Goal: Task Accomplishment & Management: Manage account settings

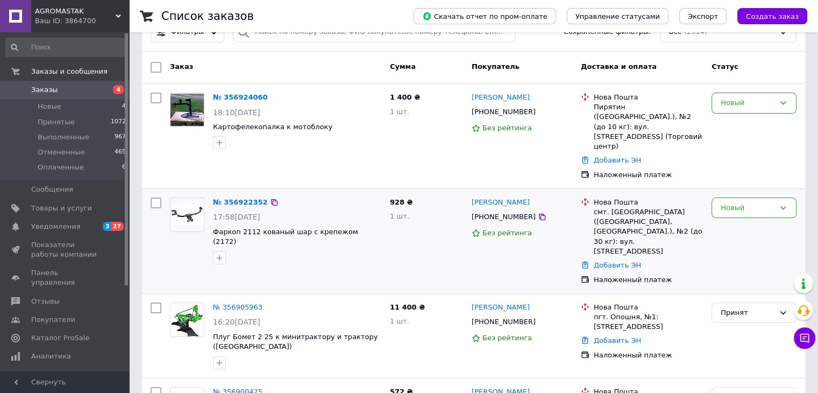
scroll to position [108, 0]
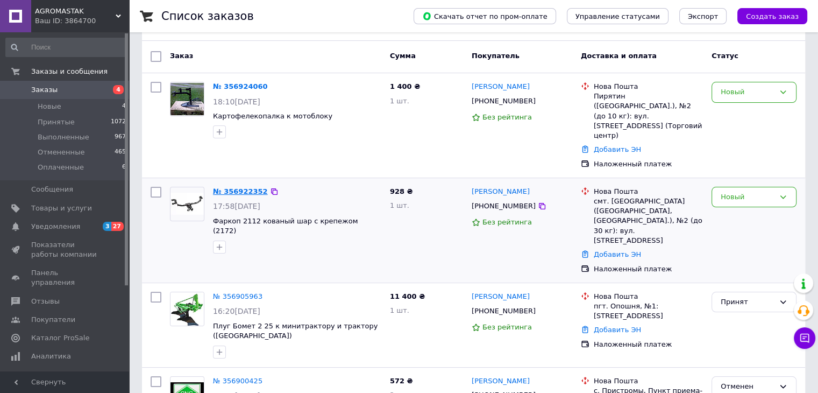
click at [240, 187] on link "№ 356922352" at bounding box center [240, 191] width 55 height 8
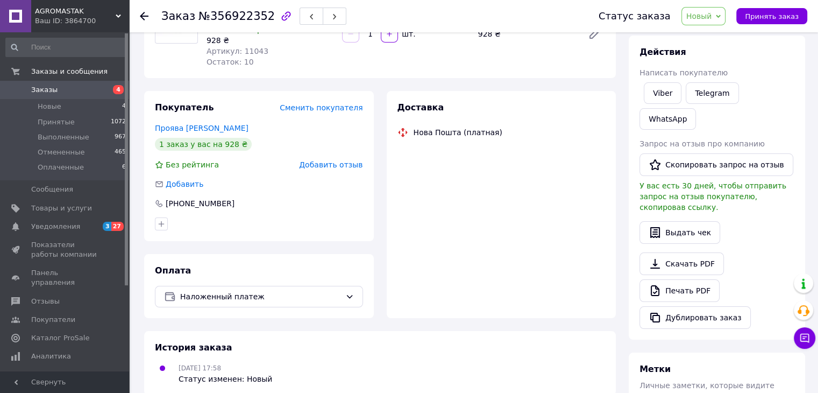
scroll to position [215, 0]
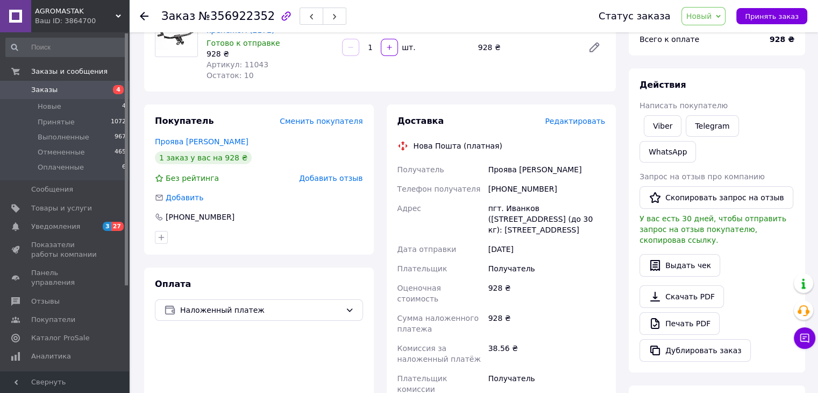
scroll to position [54, 0]
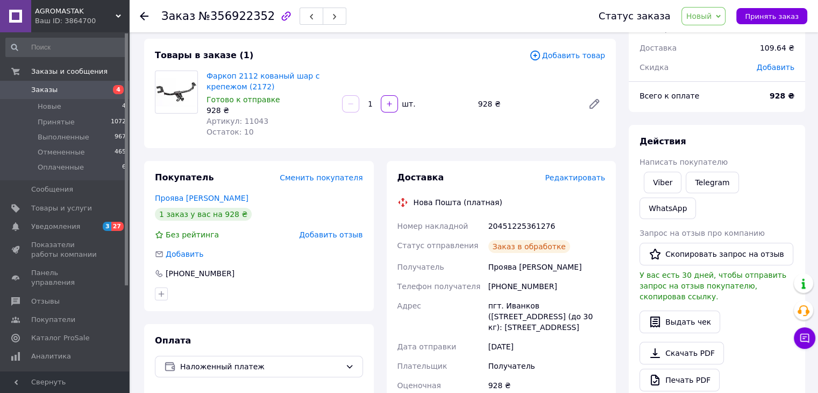
click at [505, 224] on div "20451225361276" at bounding box center [546, 225] width 121 height 19
copy div "20451225361276"
click at [462, 336] on div "Адрес" at bounding box center [440, 316] width 91 height 41
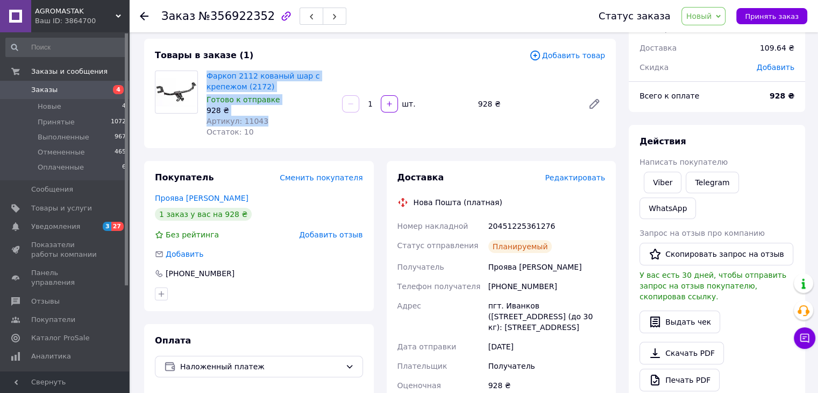
drag, startPoint x: 207, startPoint y: 69, endPoint x: 273, endPoint y: 119, distance: 82.5
click at [273, 119] on div "Фаркоп 2112 кованый шар с крепежом (2172) Готово к отправке 928 ₴ Артикул: 1104…" at bounding box center [270, 103] width 136 height 71
copy div "Фаркоп 2112 кованый шар с крепежом (2172) Готово к отправке 928 ₴ Артикул: 11043"
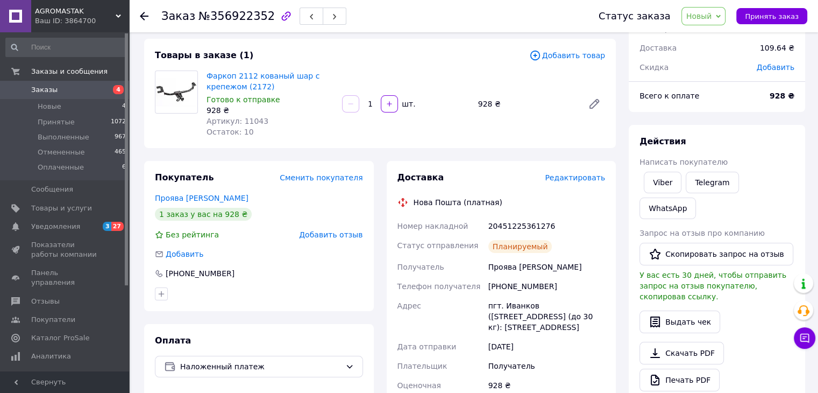
drag, startPoint x: 467, startPoint y: 334, endPoint x: 492, endPoint y: 331, distance: 25.4
click at [469, 332] on div "Адрес" at bounding box center [440, 316] width 91 height 41
drag, startPoint x: 488, startPoint y: 266, endPoint x: 566, endPoint y: 325, distance: 97.4
click at [566, 325] on div "Номер накладной 20451225361276 Статус отправления Планируемый Получатель Проява…" at bounding box center [501, 376] width 212 height 320
copy div "Проява Іван Телефон получателя +380960006899 Адрес пгт. Иванков (Киевская обл.,…"
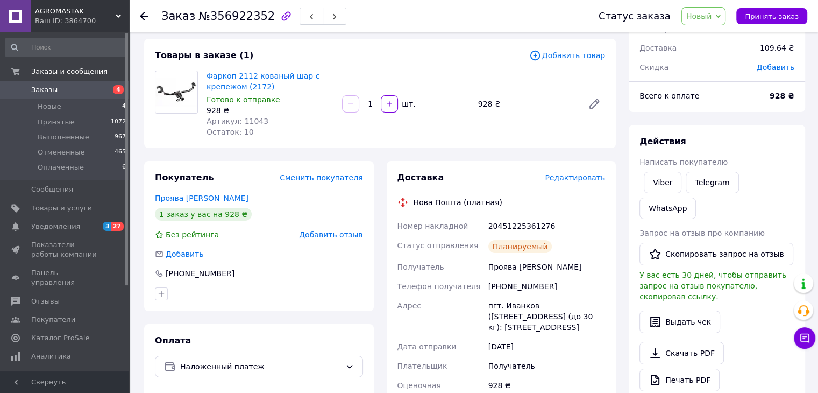
click at [726, 75] on div "Скидка" at bounding box center [691, 67] width 117 height 24
click at [108, 88] on span "4" at bounding box center [114, 90] width 30 height 10
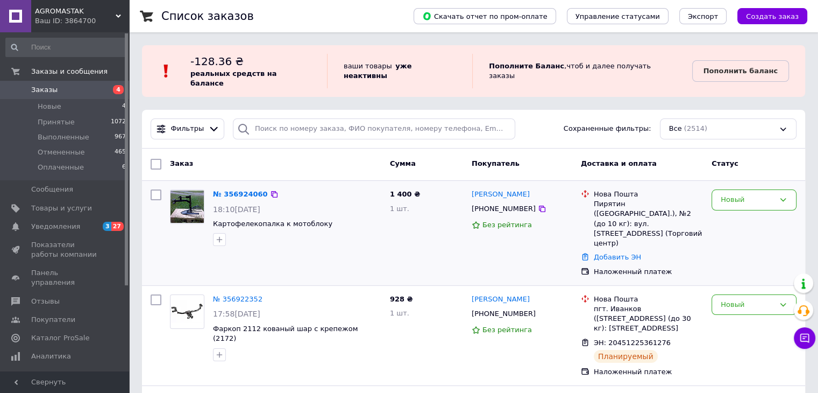
click at [758, 237] on div "Новый" at bounding box center [754, 233] width 94 height 96
click at [745, 299] on div "Новый" at bounding box center [748, 304] width 54 height 11
click at [746, 317] on li "Принят" at bounding box center [754, 327] width 84 height 20
click at [224, 190] on link "№ 356924060" at bounding box center [240, 194] width 55 height 8
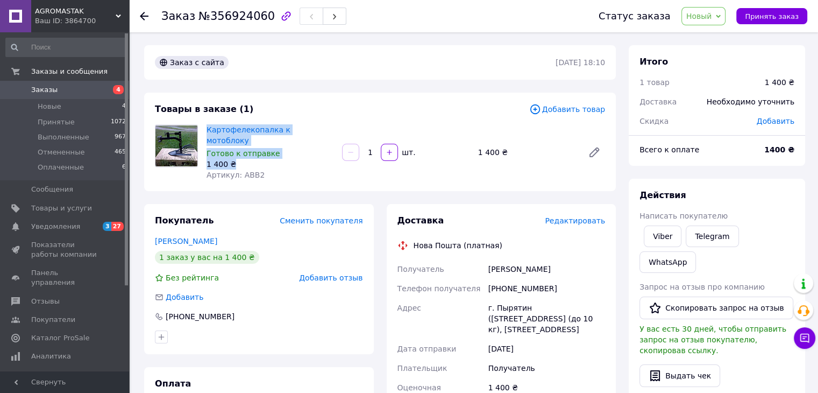
drag, startPoint x: 204, startPoint y: 121, endPoint x: 284, endPoint y: 156, distance: 86.9
click at [284, 156] on div "Товары в заказе (1) Добавить товар Картофелекопалка к мотоблоку Готово к отправ…" at bounding box center [380, 141] width 472 height 98
copy div "Картофелекопалка к мотоблоку Готово к отправке 1 400 ₴"
click at [515, 356] on div "Получатель Стародубець Даша Телефон получателя +380662138236 Адрес г. Пырятин (…" at bounding box center [501, 389] width 212 height 260
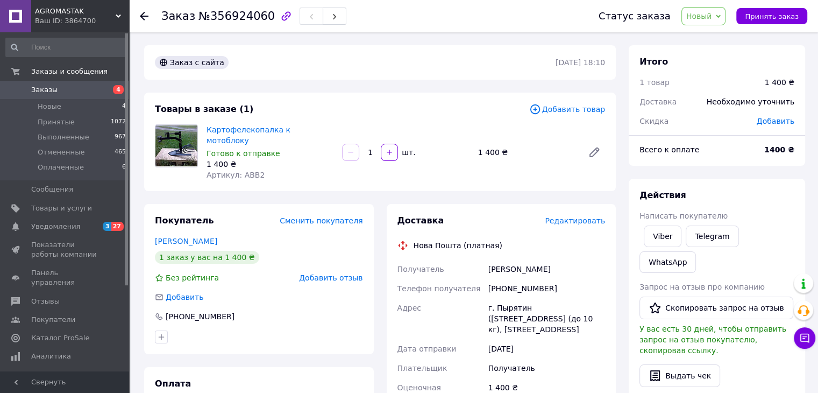
drag, startPoint x: 505, startPoint y: 261, endPoint x: 603, endPoint y: 307, distance: 108.0
click at [603, 307] on div "Получатель Стародубець Даша Телефон получателя +380662138236 Адрес г. Пырятин (…" at bounding box center [501, 389] width 212 height 260
copy div "Получатель Стародубець Даша Телефон получателя +380662138236 Адрес г. Пырятин (…"
click at [367, 89] on div "Заказ с сайта 12.08.2025 | 18:10 Товары в заказе (1) Добавить товар Картофелеко…" at bounding box center [380, 393] width 484 height 697
click at [110, 91] on span "4" at bounding box center [114, 90] width 30 height 10
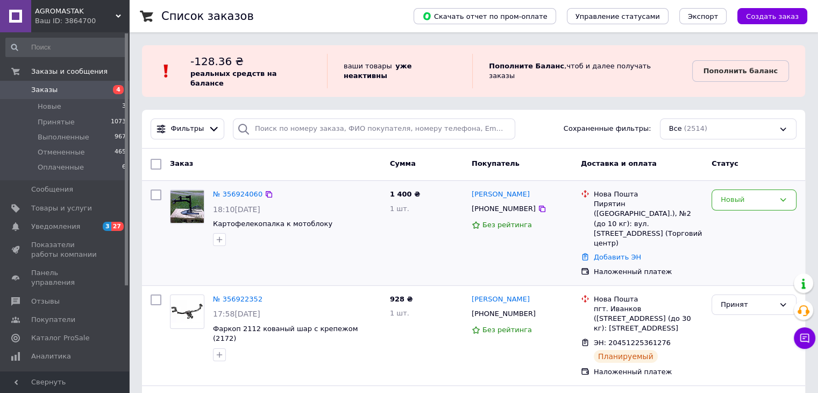
click at [724, 185] on div "Новый" at bounding box center [754, 233] width 94 height 96
click at [728, 194] on div "Новый" at bounding box center [748, 199] width 54 height 11
click at [728, 212] on li "Принят" at bounding box center [754, 222] width 84 height 20
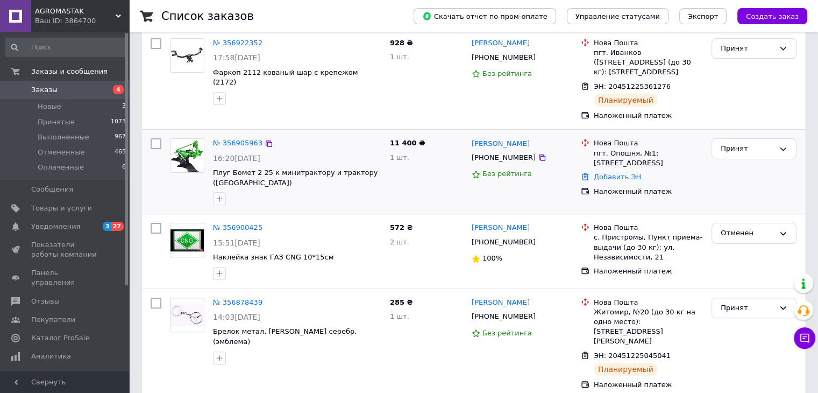
scroll to position [269, 0]
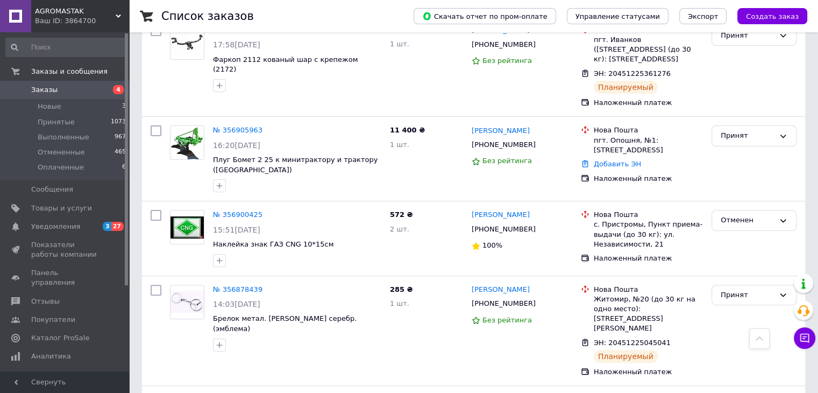
click at [92, 92] on span "Заказы" at bounding box center [65, 90] width 68 height 10
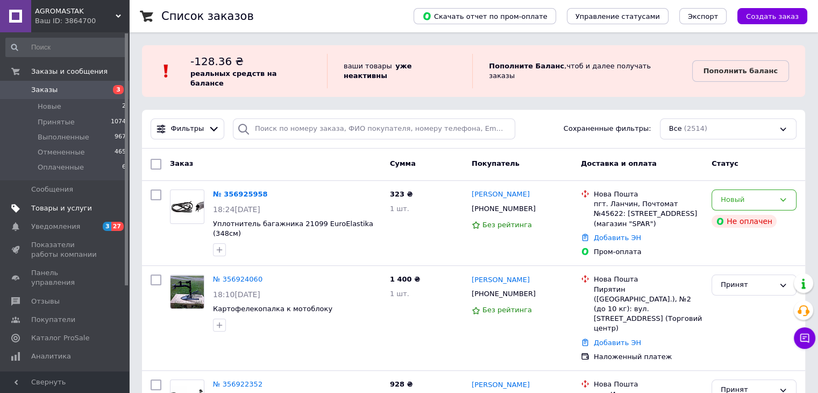
click at [68, 211] on span "Товары и услуги" at bounding box center [61, 208] width 61 height 10
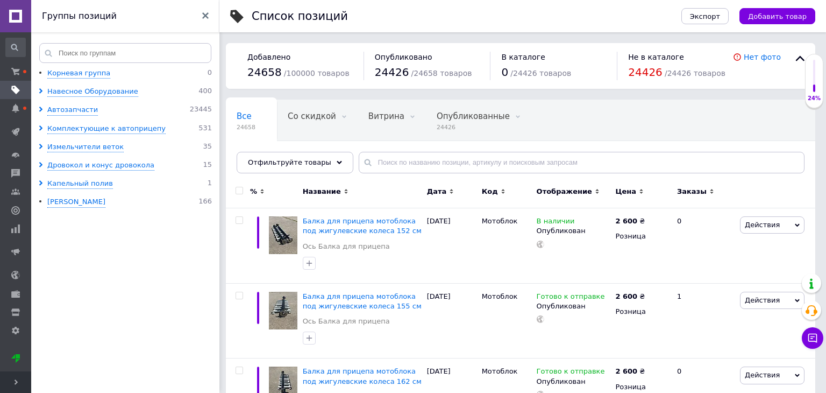
click at [16, 386] on span "Развернуть" at bounding box center [15, 382] width 31 height 22
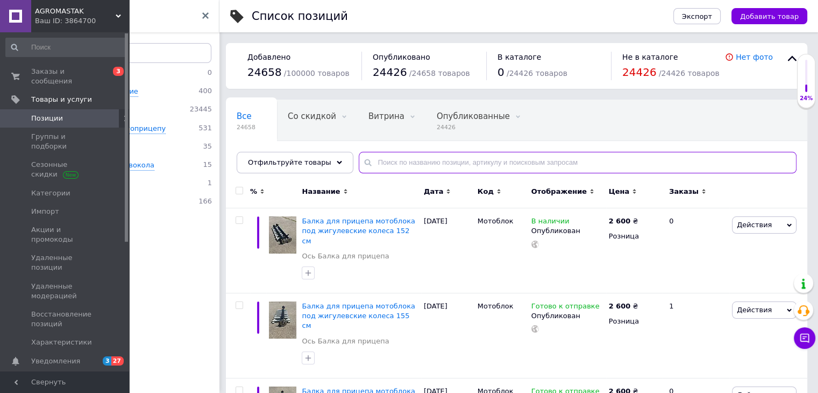
click at [438, 152] on input "text" at bounding box center [578, 163] width 438 height 22
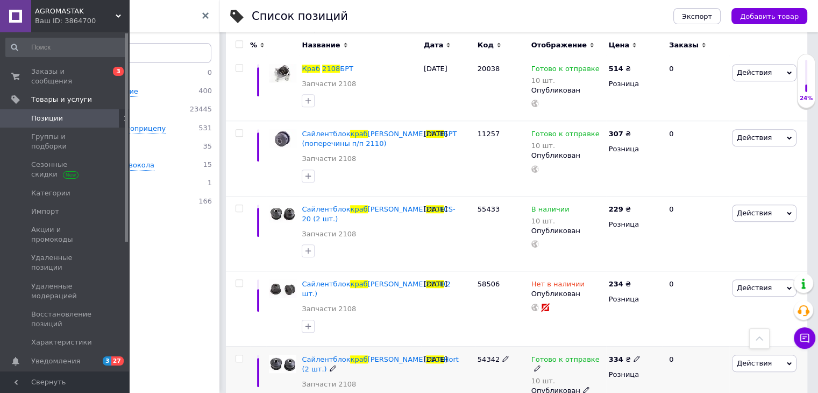
scroll to position [753, 0]
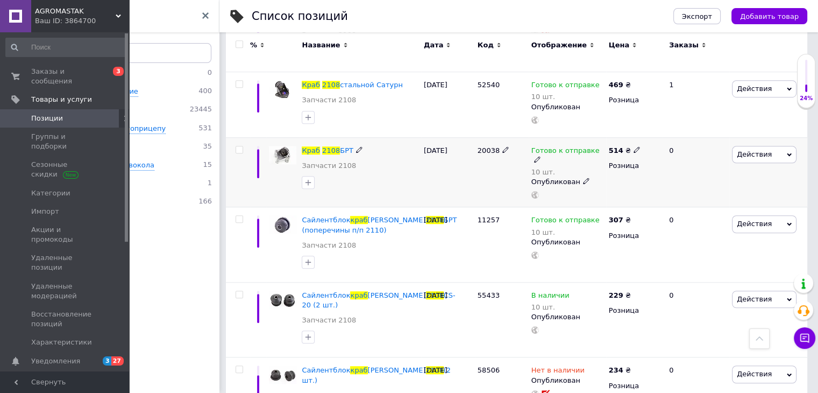
type input "Краб 2108"
click at [356, 148] on icon at bounding box center [359, 149] width 6 height 6
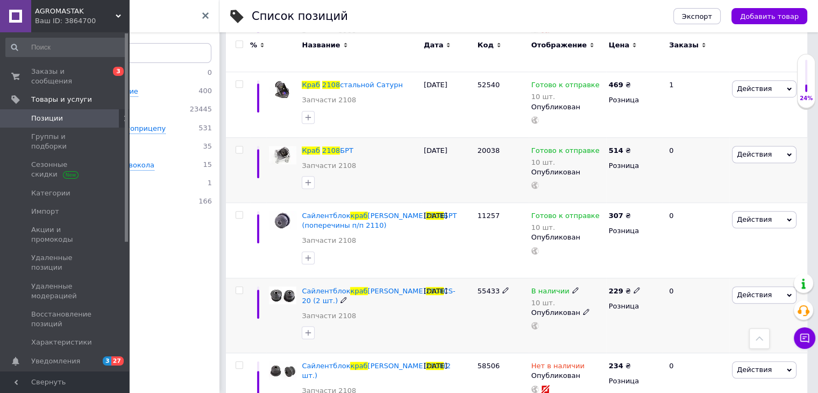
drag, startPoint x: 441, startPoint y: 315, endPoint x: 427, endPoint y: 295, distance: 24.3
click at [441, 315] on div "[DATE]" at bounding box center [448, 314] width 54 height 75
click at [446, 353] on div "[DATE]" at bounding box center [448, 390] width 54 height 75
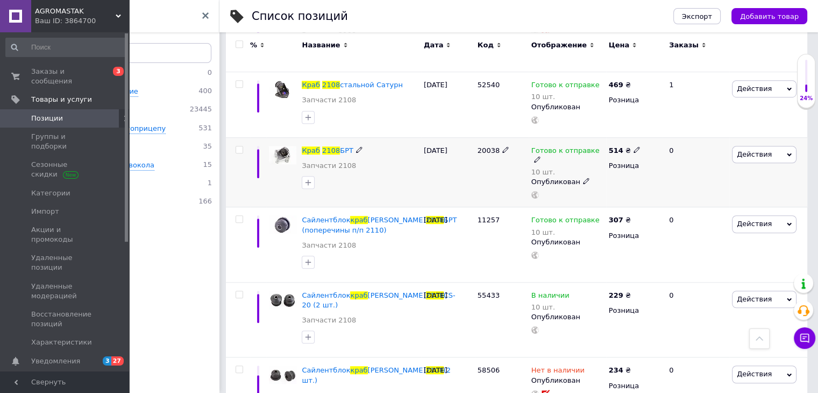
click at [502, 147] on icon at bounding box center [505, 149] width 6 height 6
click at [499, 147] on input "20038" at bounding box center [497, 150] width 47 height 16
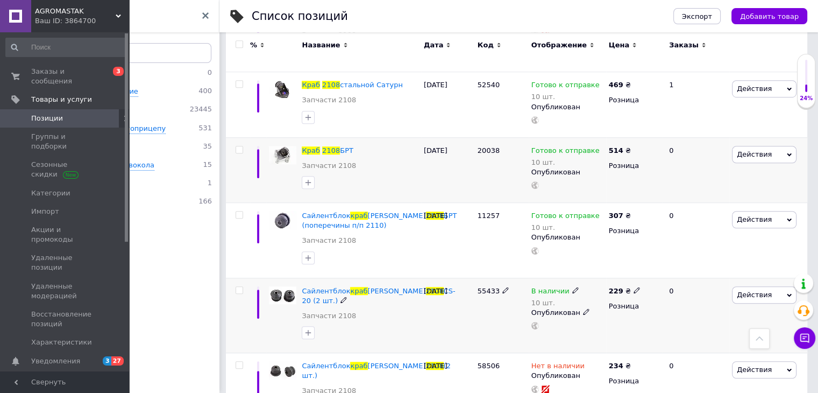
click at [414, 321] on div "Сайлентблок краб а 2108 CS-20 (2 шт.) Запчасти 2108" at bounding box center [360, 306] width 116 height 40
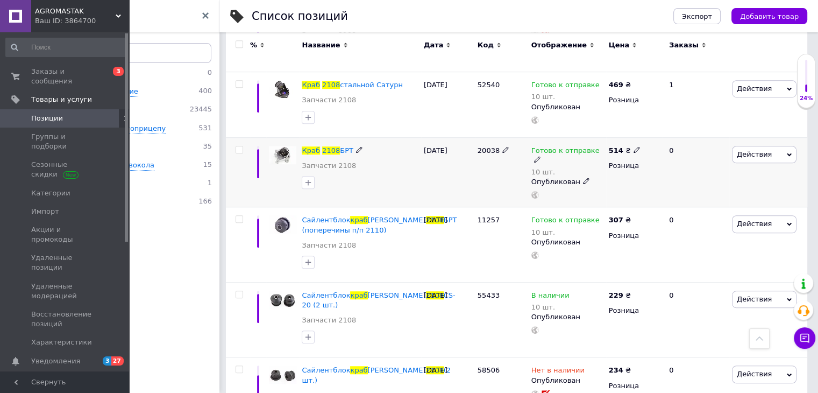
click at [502, 147] on icon at bounding box center [505, 149] width 6 height 6
